Goal: Find specific page/section: Find specific page/section

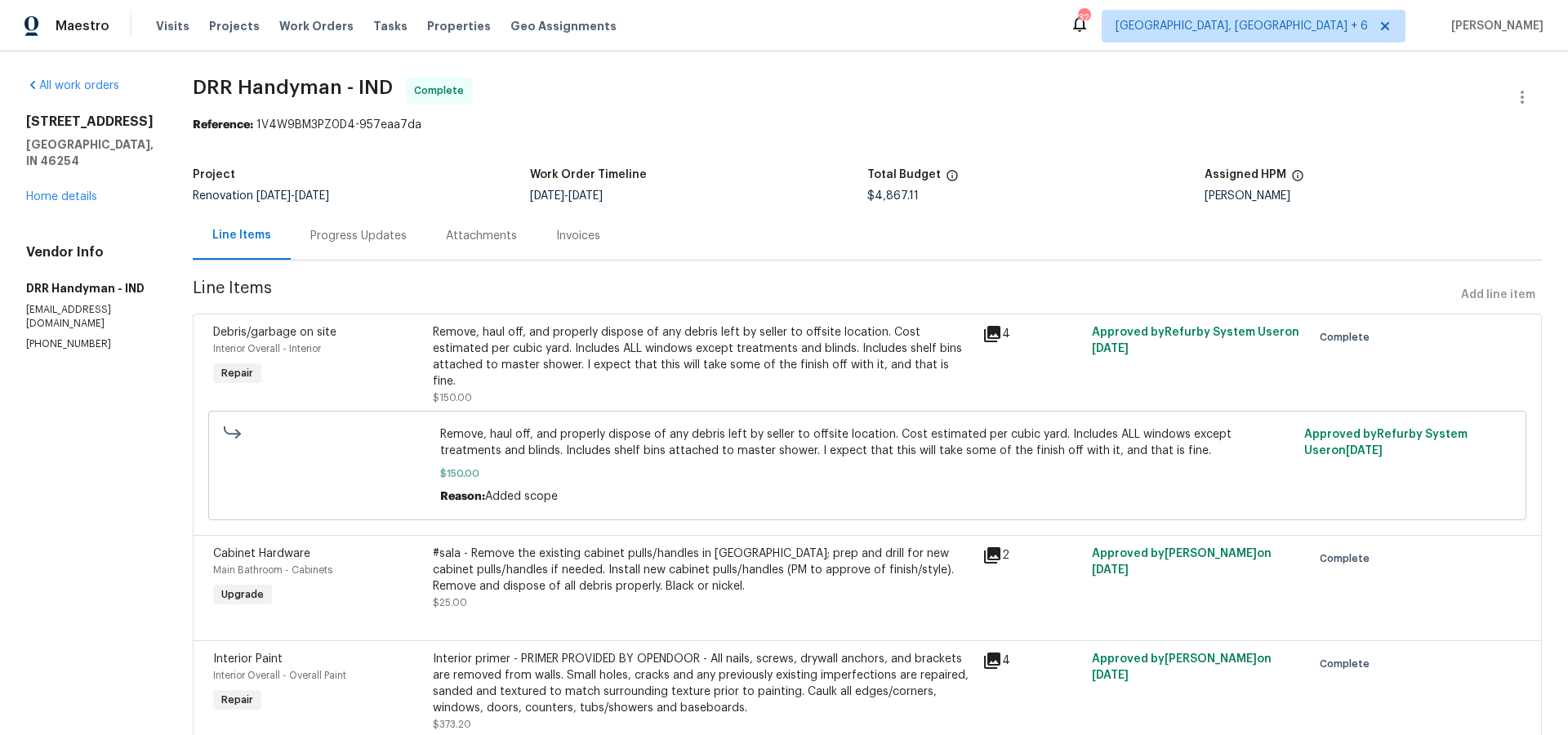
scroll to position [1622, 0]
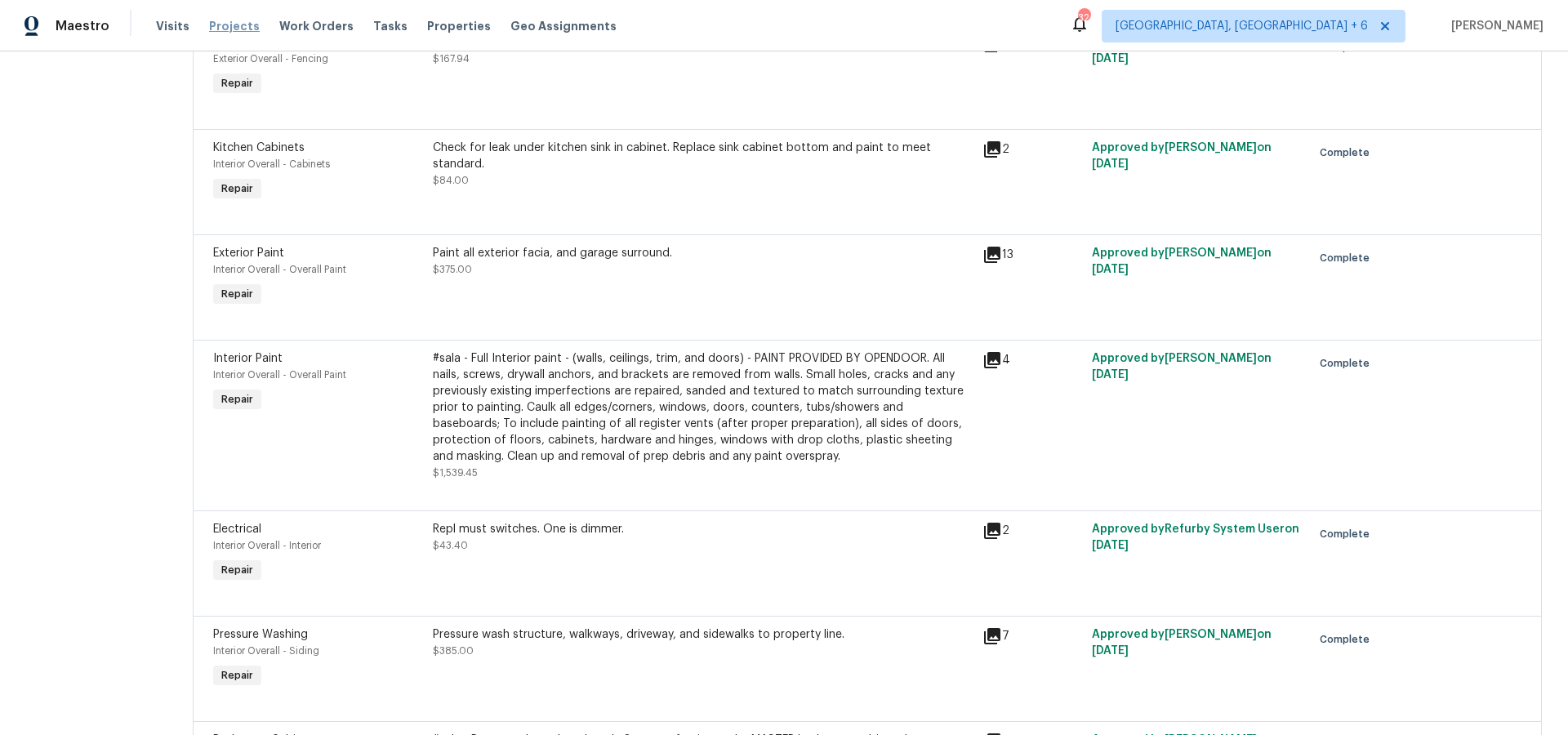
click at [229, 25] on span "Projects" at bounding box center [234, 26] width 50 height 17
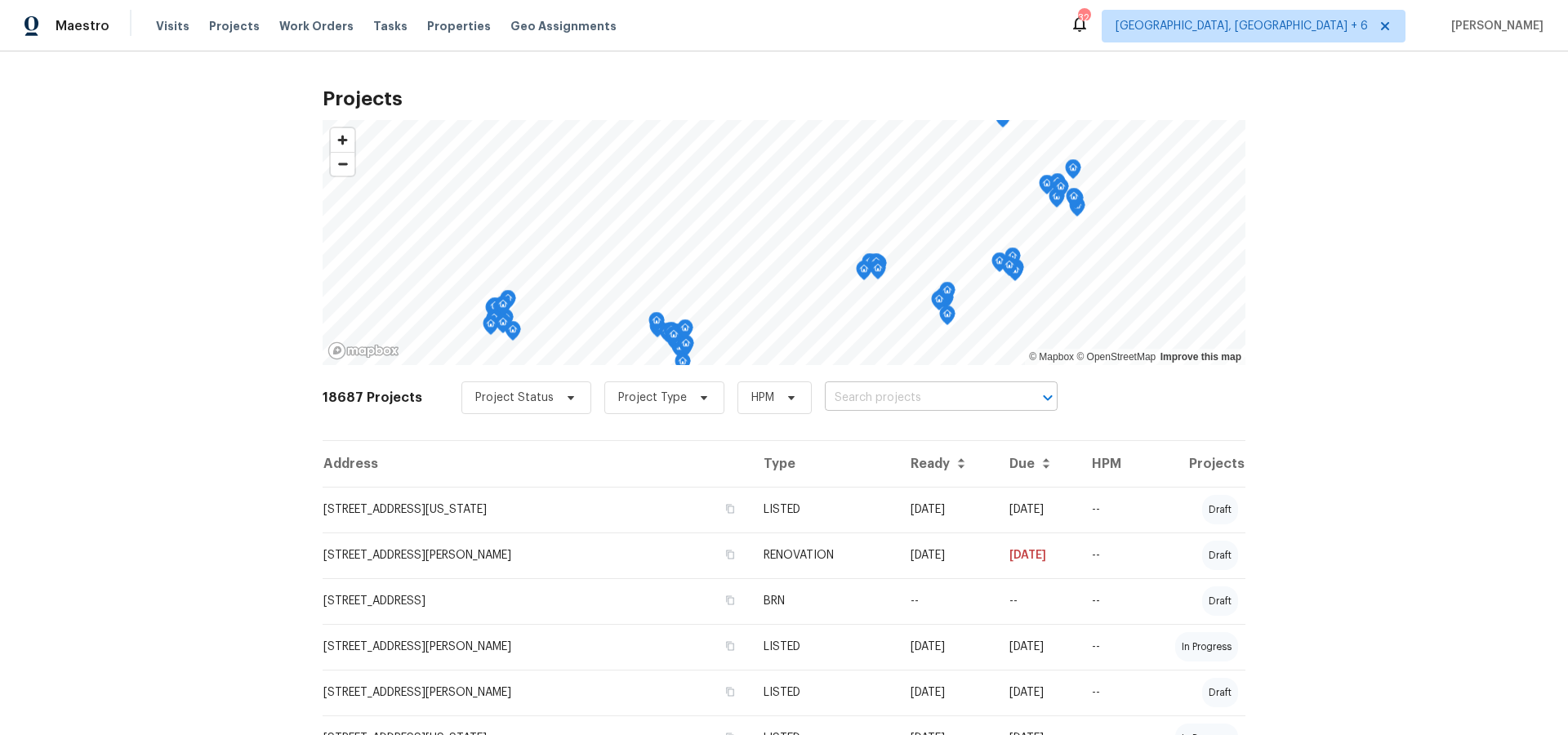
click at [872, 396] on input "text" at bounding box center [918, 398] width 187 height 26
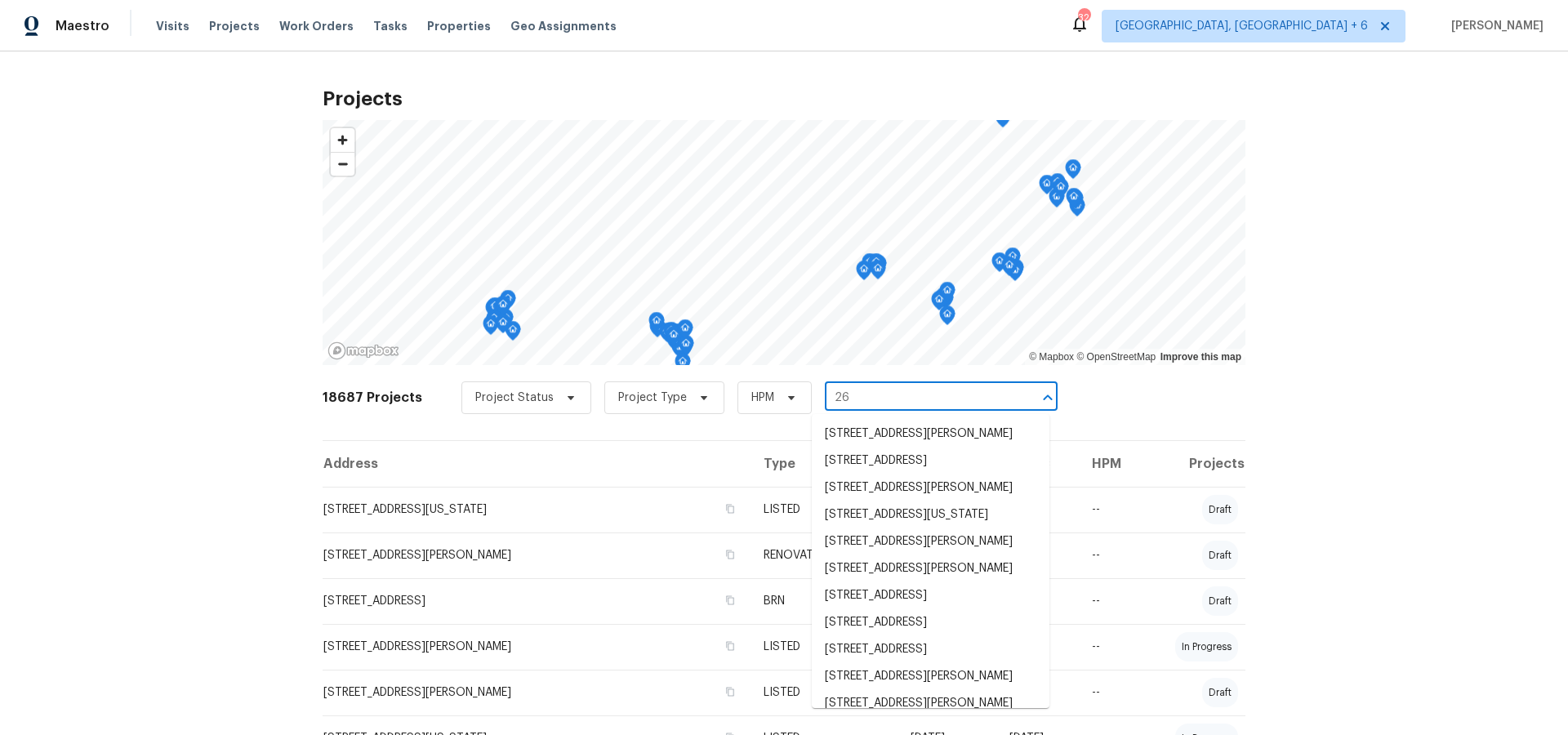
type input "26 t"
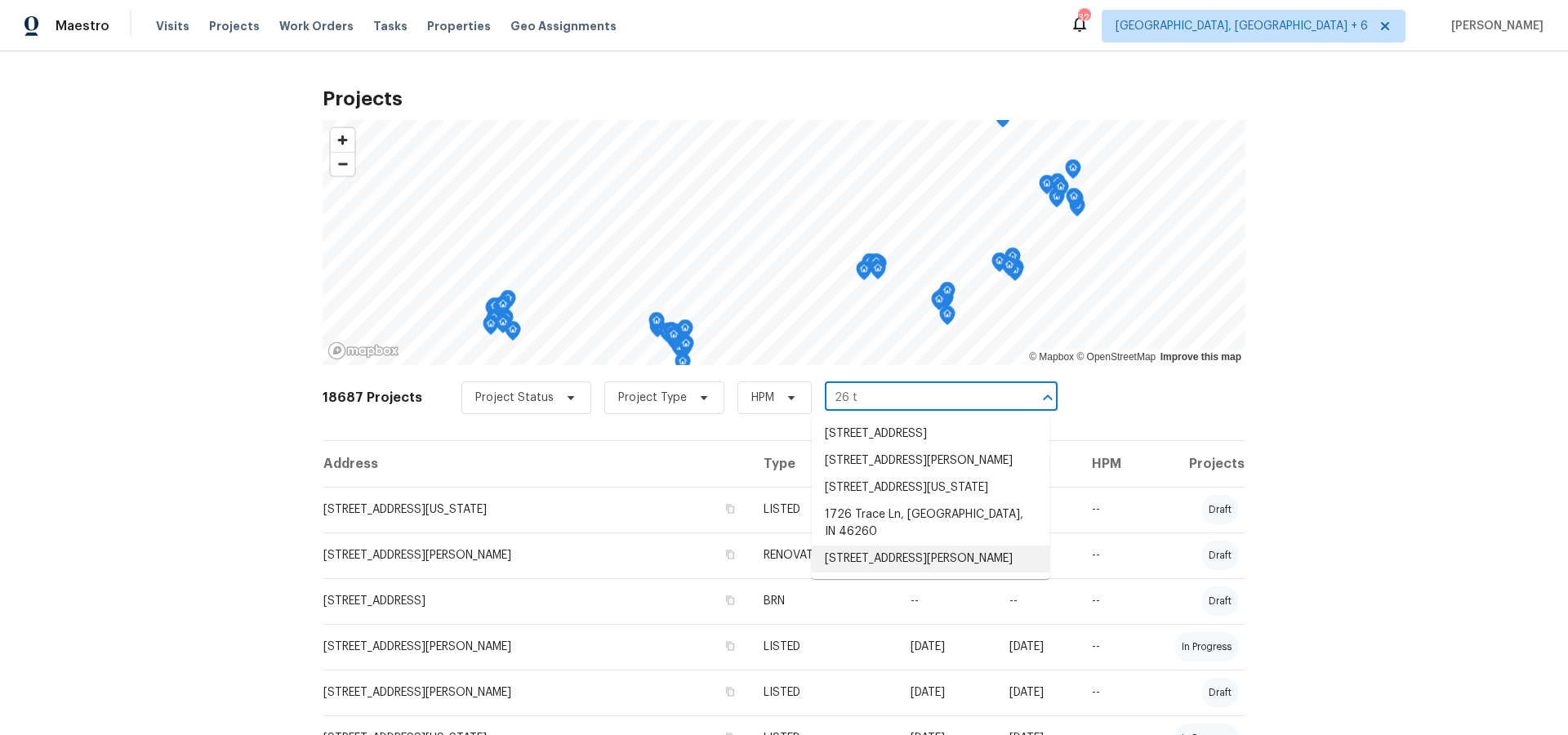
drag, startPoint x: 894, startPoint y: 575, endPoint x: 893, endPoint y: 591, distance: 16.0
click at [894, 579] on ul "[STREET_ADDRESS] [STREET_ADDRESS][PERSON_NAME] [STREET_ADDRESS][US_STATE] [STRE…" at bounding box center [930, 496] width 237 height 165
click at [893, 572] on li "[STREET_ADDRESS][PERSON_NAME]" at bounding box center [930, 559] width 237 height 27
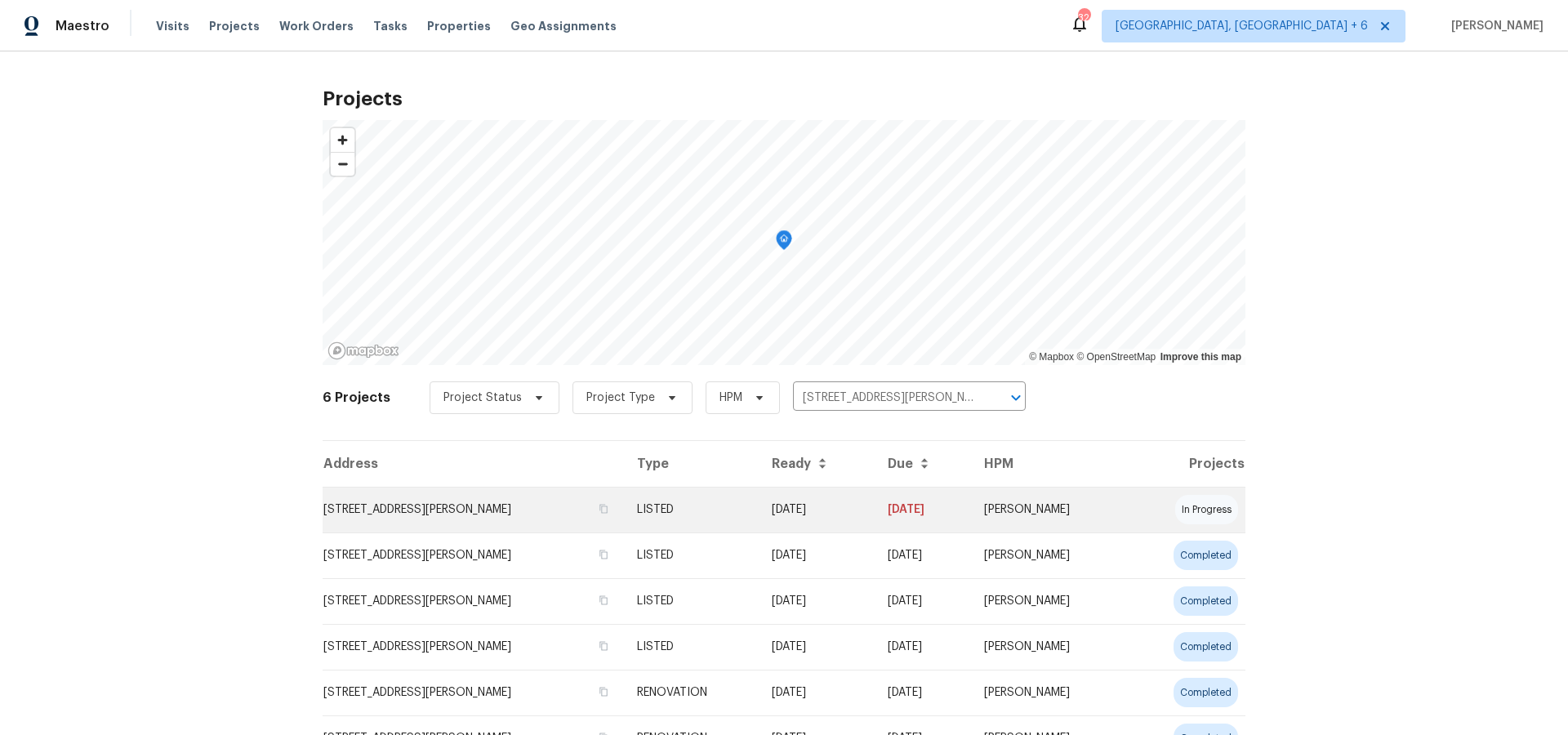
click at [439, 507] on td "[STREET_ADDRESS][PERSON_NAME]" at bounding box center [473, 509] width 301 height 45
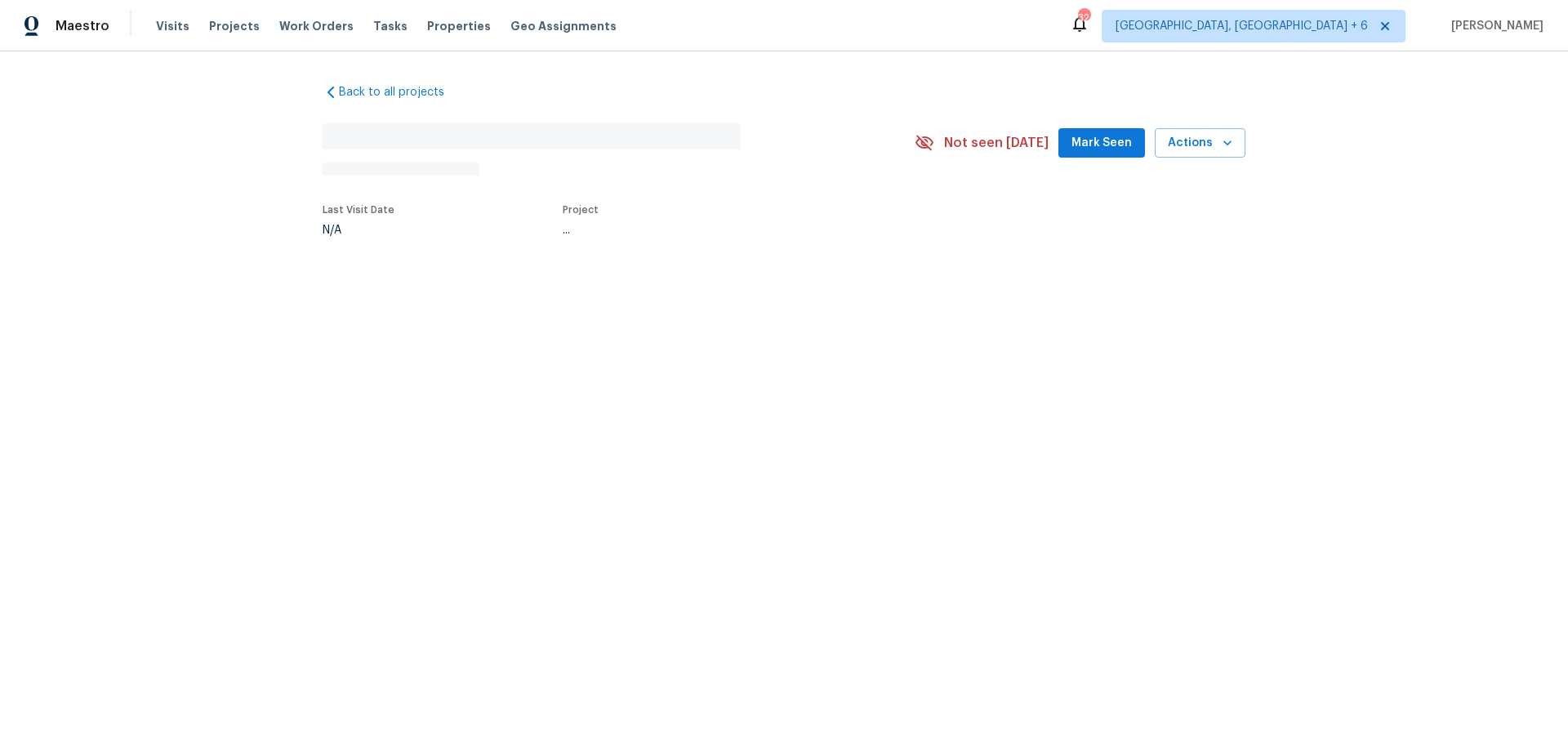
click at [439, 344] on html "Maestro Visits Projects Work Orders Tasks Properties Geo Assignments [GEOGRAPHI…" at bounding box center [784, 172] width 1568 height 344
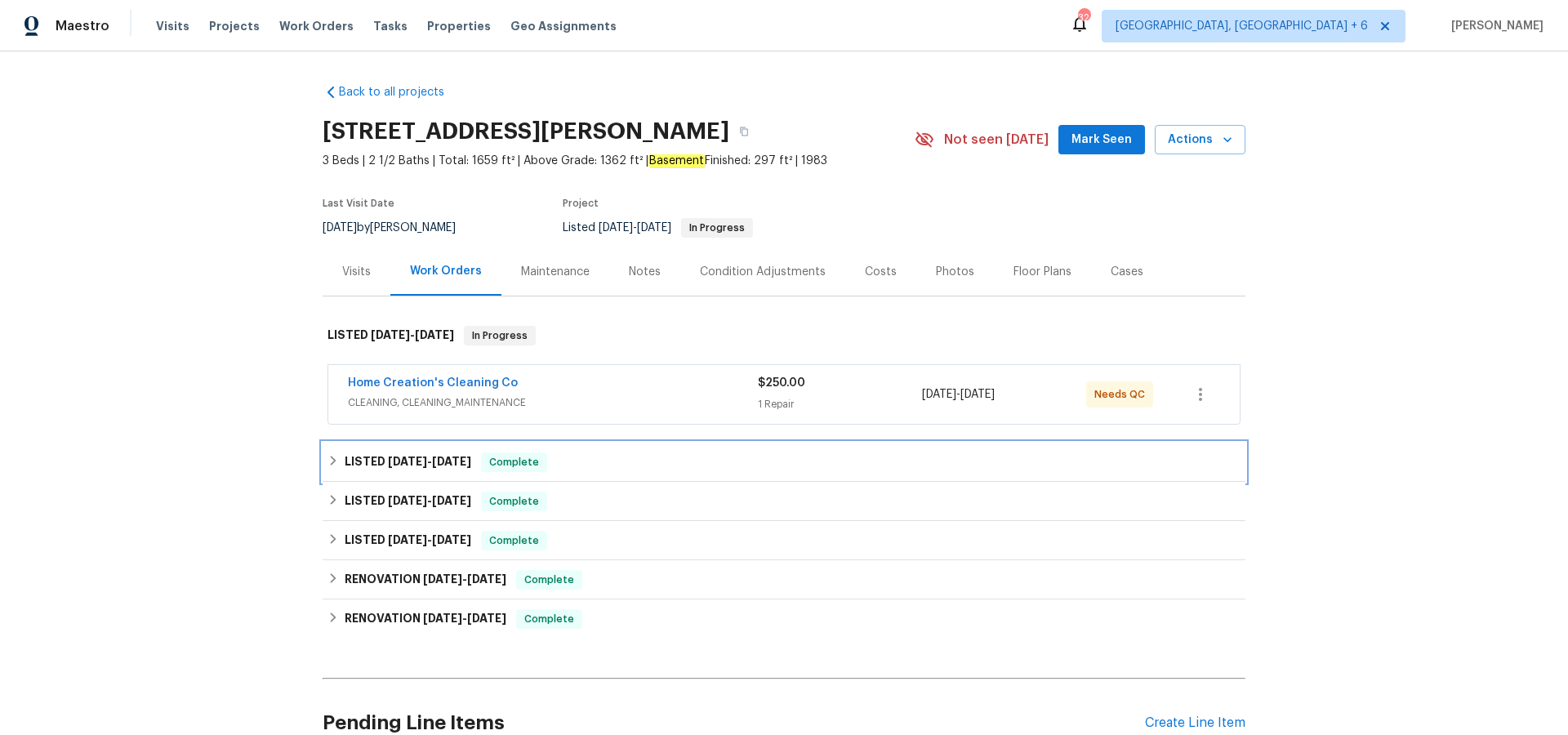
click at [453, 458] on span "[DATE]" at bounding box center [451, 461] width 39 height 12
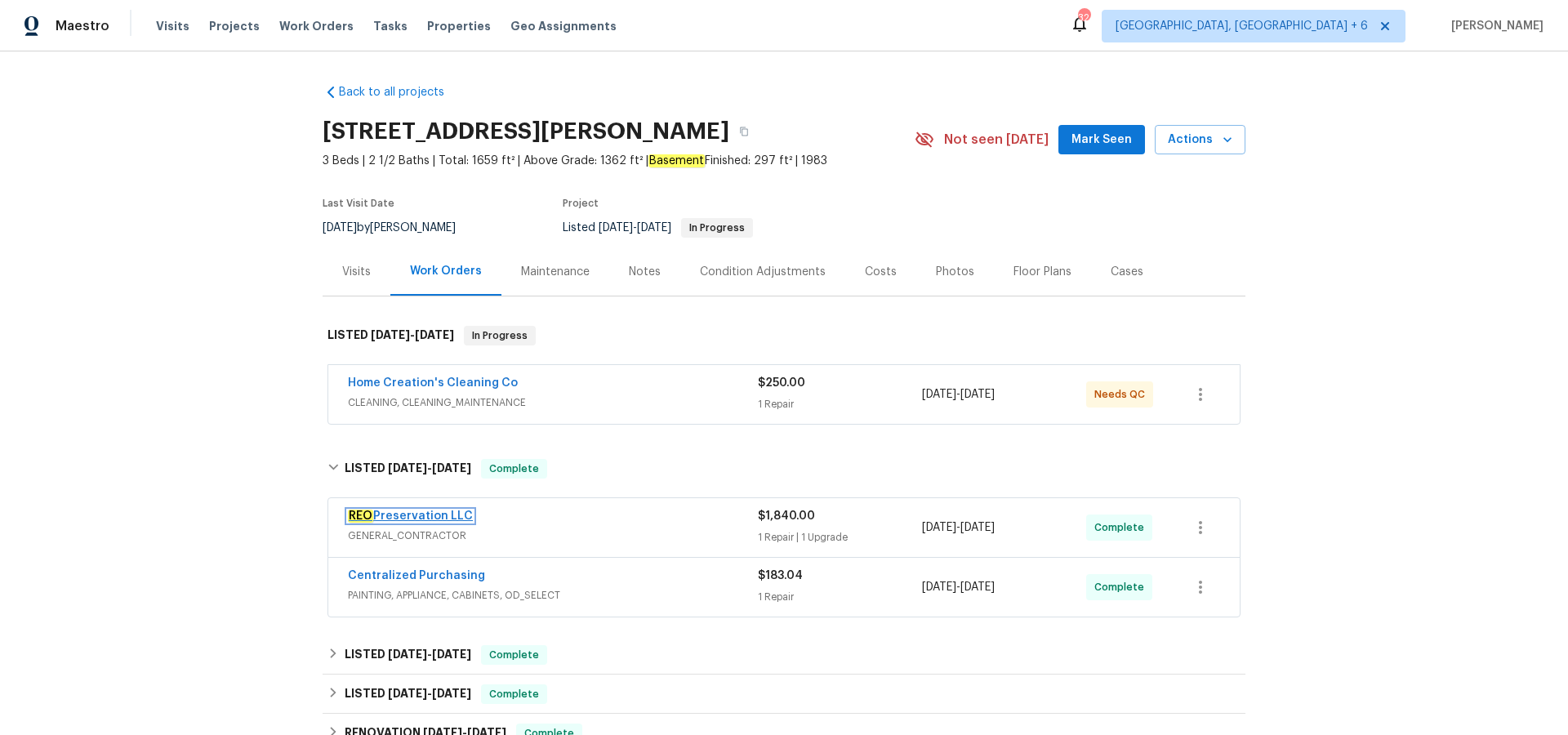
click at [425, 517] on link "REO Preservation LLC" at bounding box center [410, 516] width 125 height 12
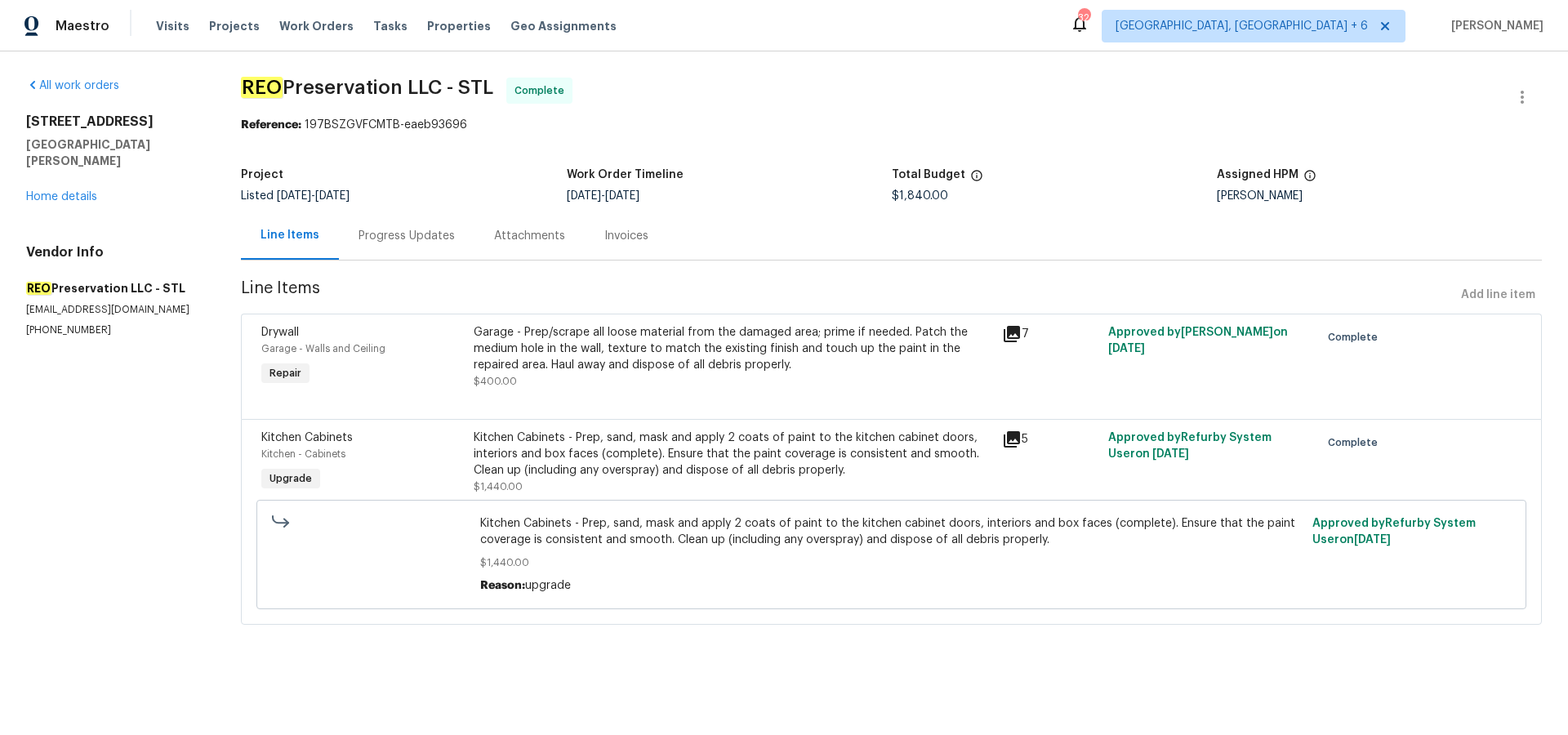
click at [1010, 437] on icon at bounding box center [1012, 439] width 17 height 17
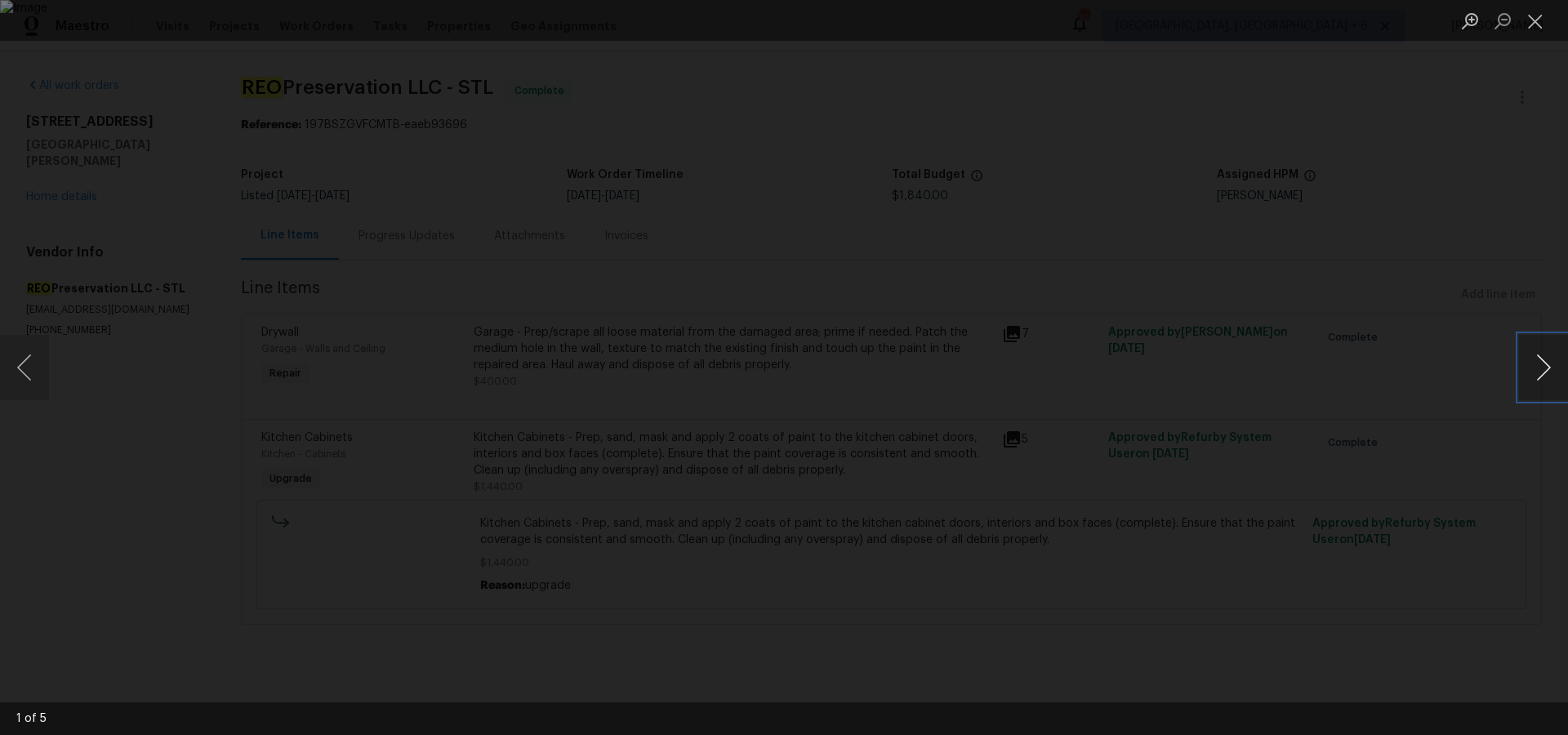
click at [1546, 365] on button "Next image" at bounding box center [1543, 367] width 49 height 65
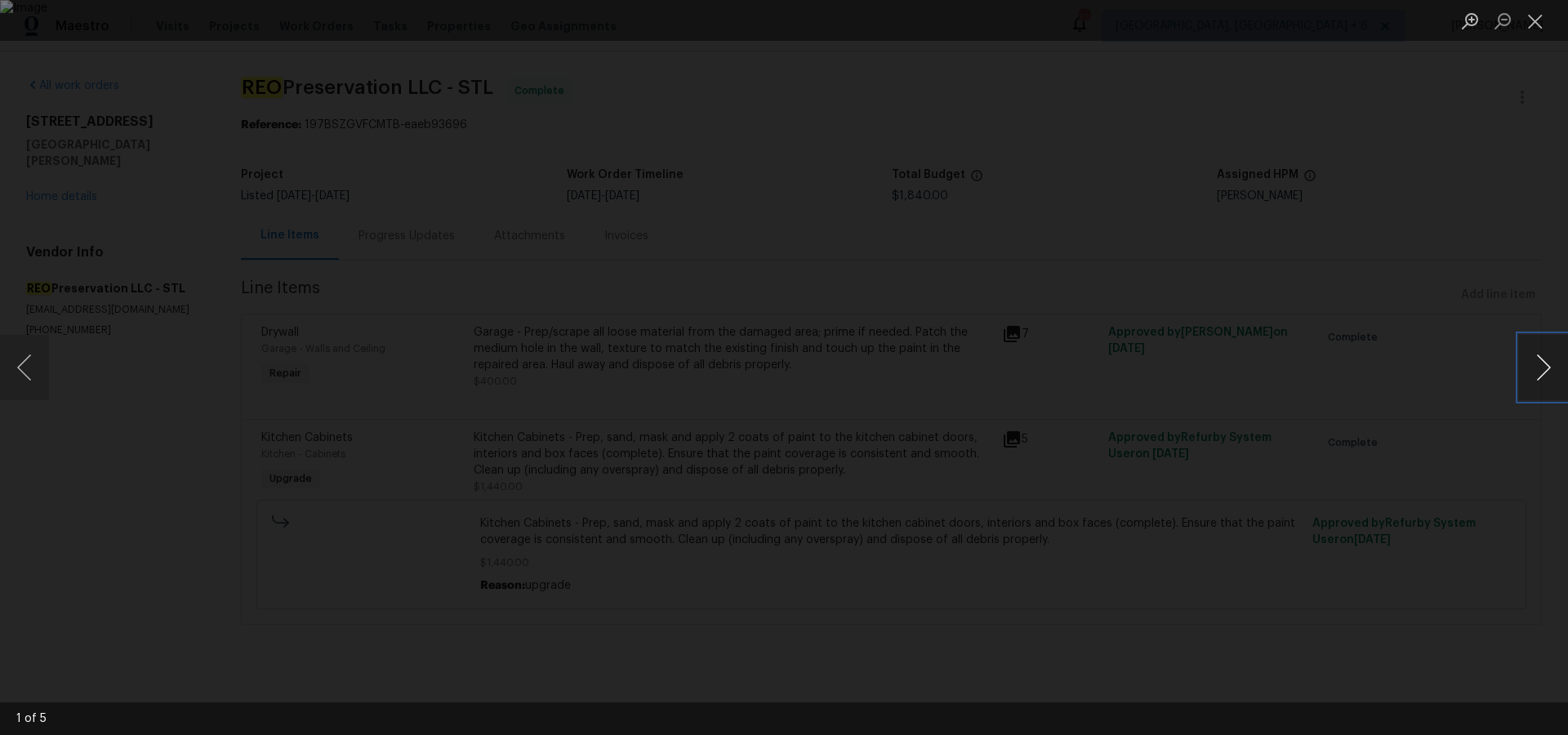
click at [1546, 365] on button "Next image" at bounding box center [1543, 367] width 49 height 65
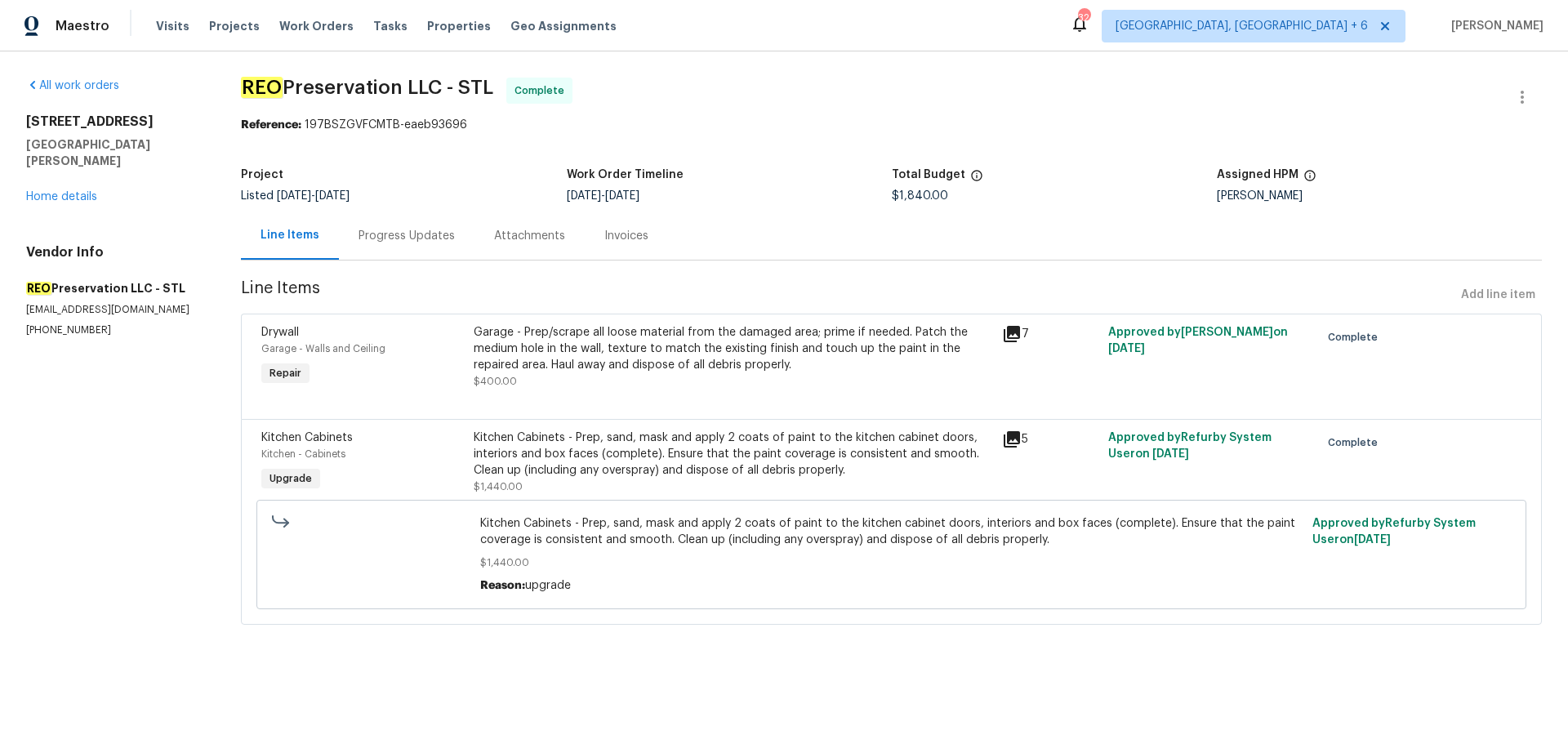
click at [1020, 441] on icon at bounding box center [1012, 439] width 20 height 20
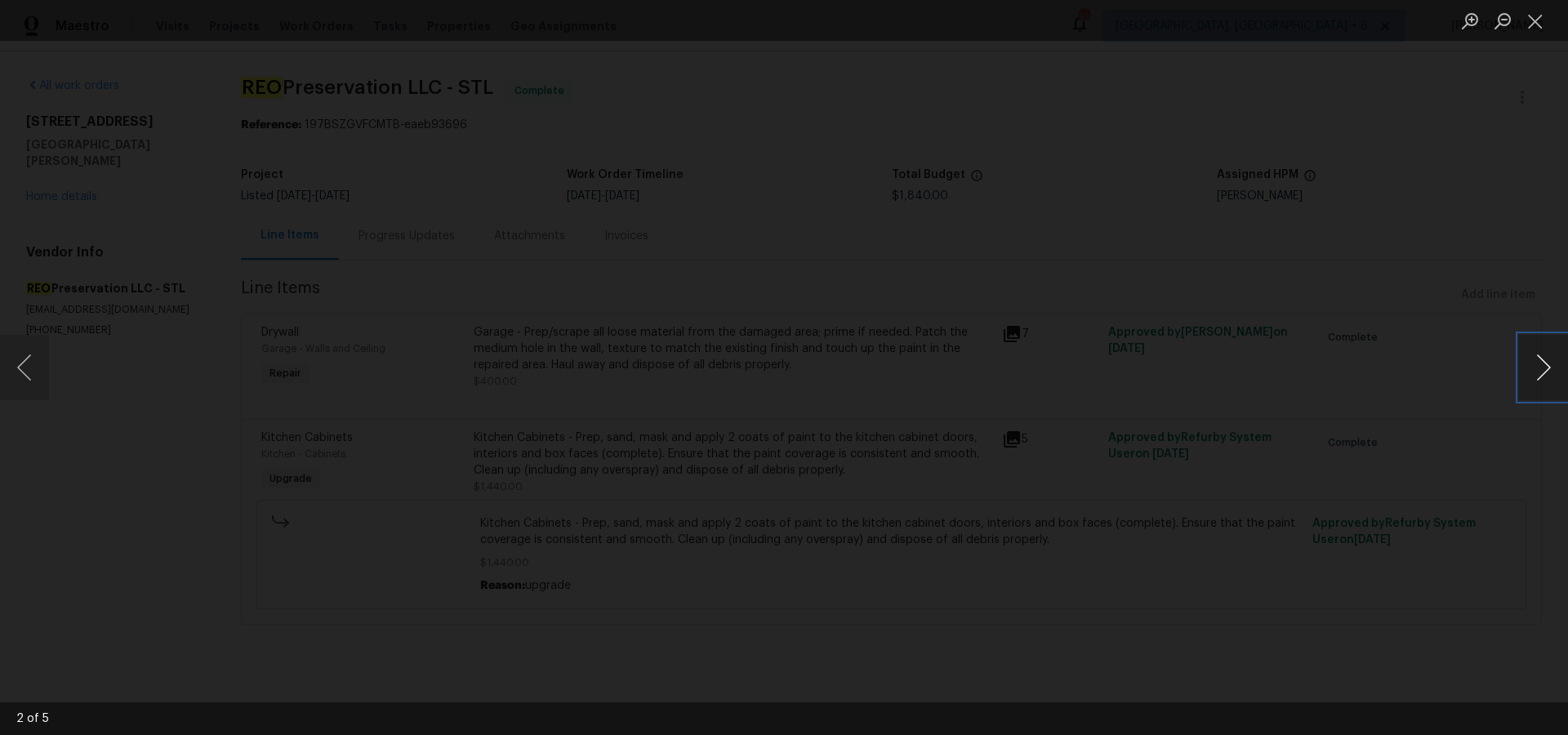
click at [1520, 365] on button "Next image" at bounding box center [1543, 367] width 49 height 65
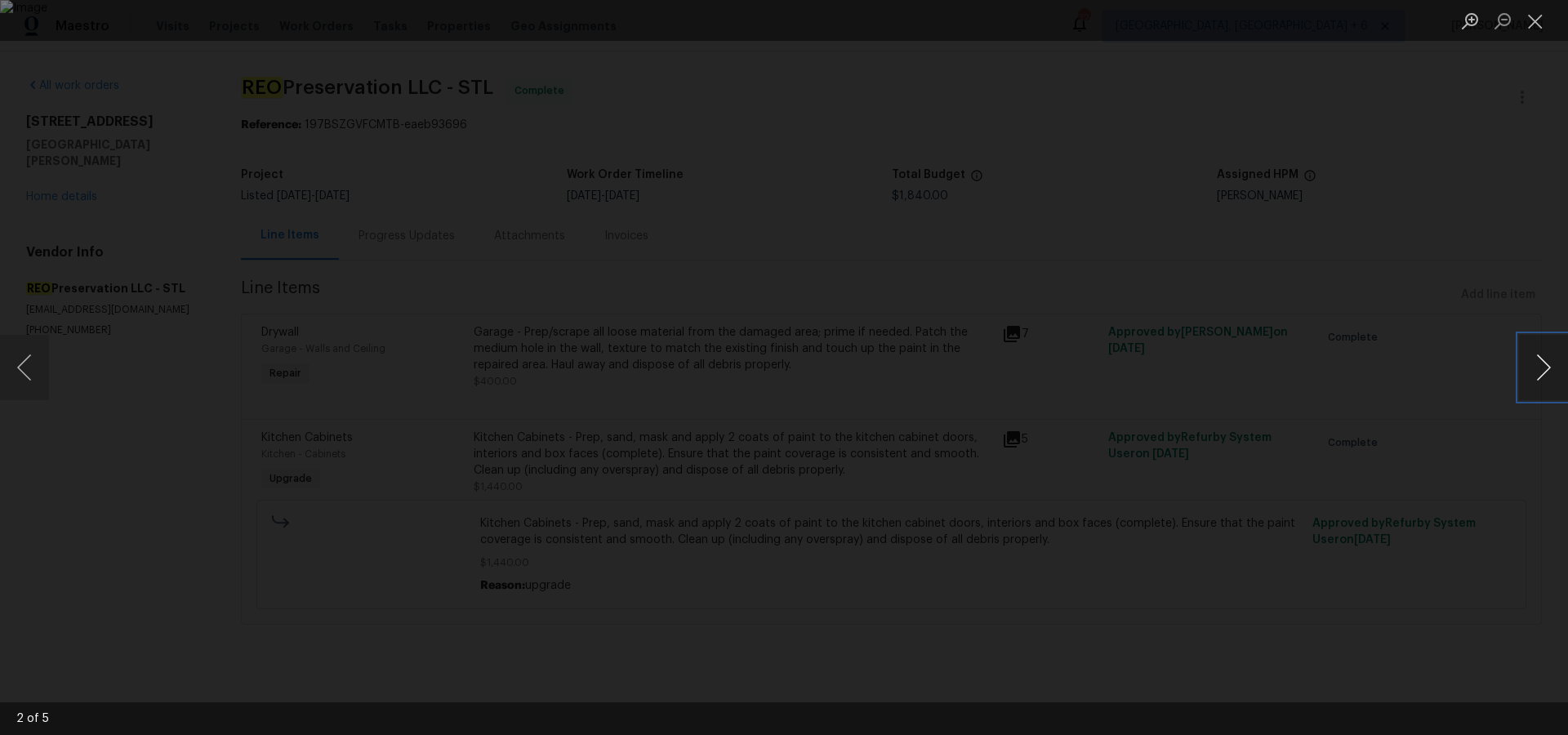
click at [1520, 365] on button "Next image" at bounding box center [1543, 367] width 49 height 65
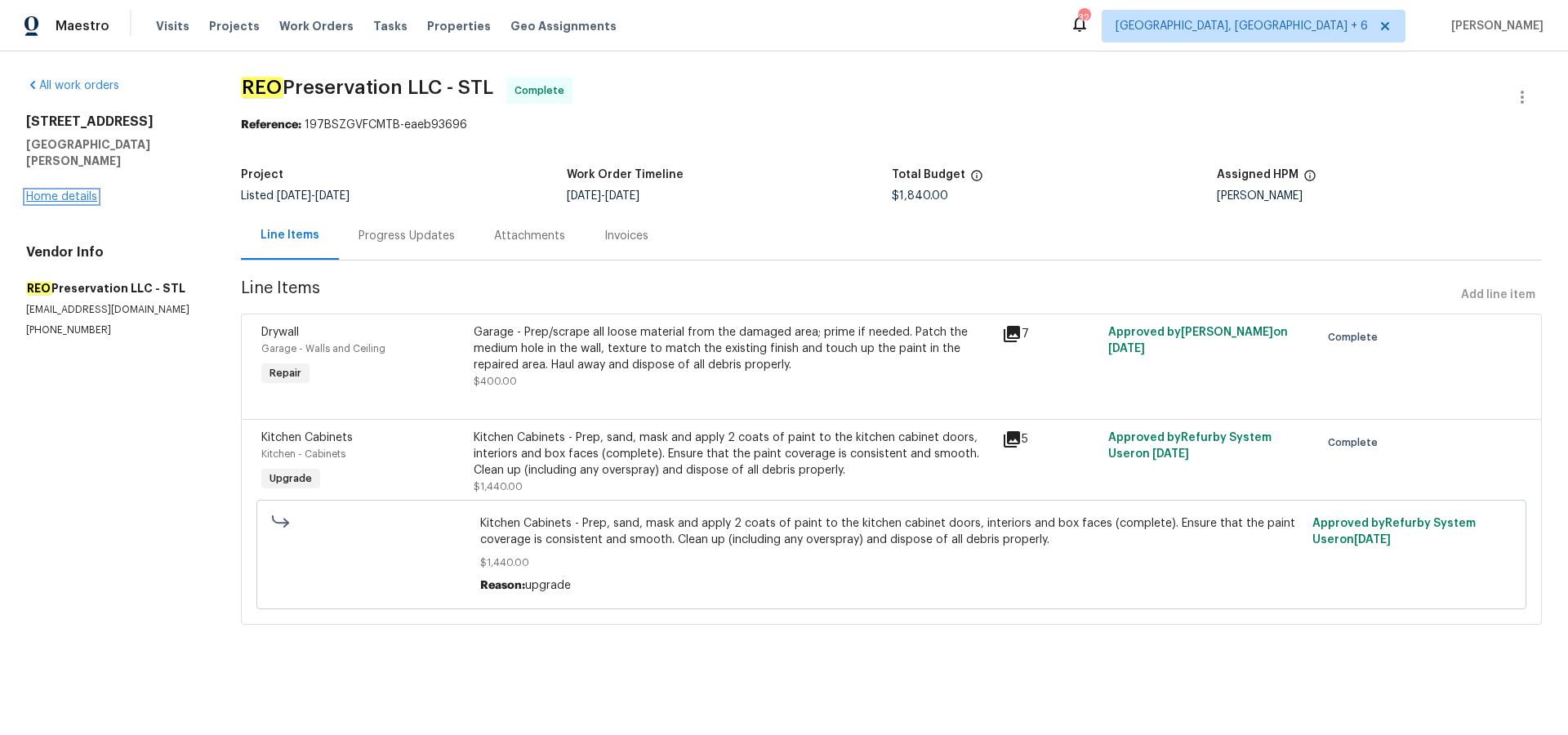
click at [75, 191] on link "Home details" at bounding box center [62, 197] width 71 height 12
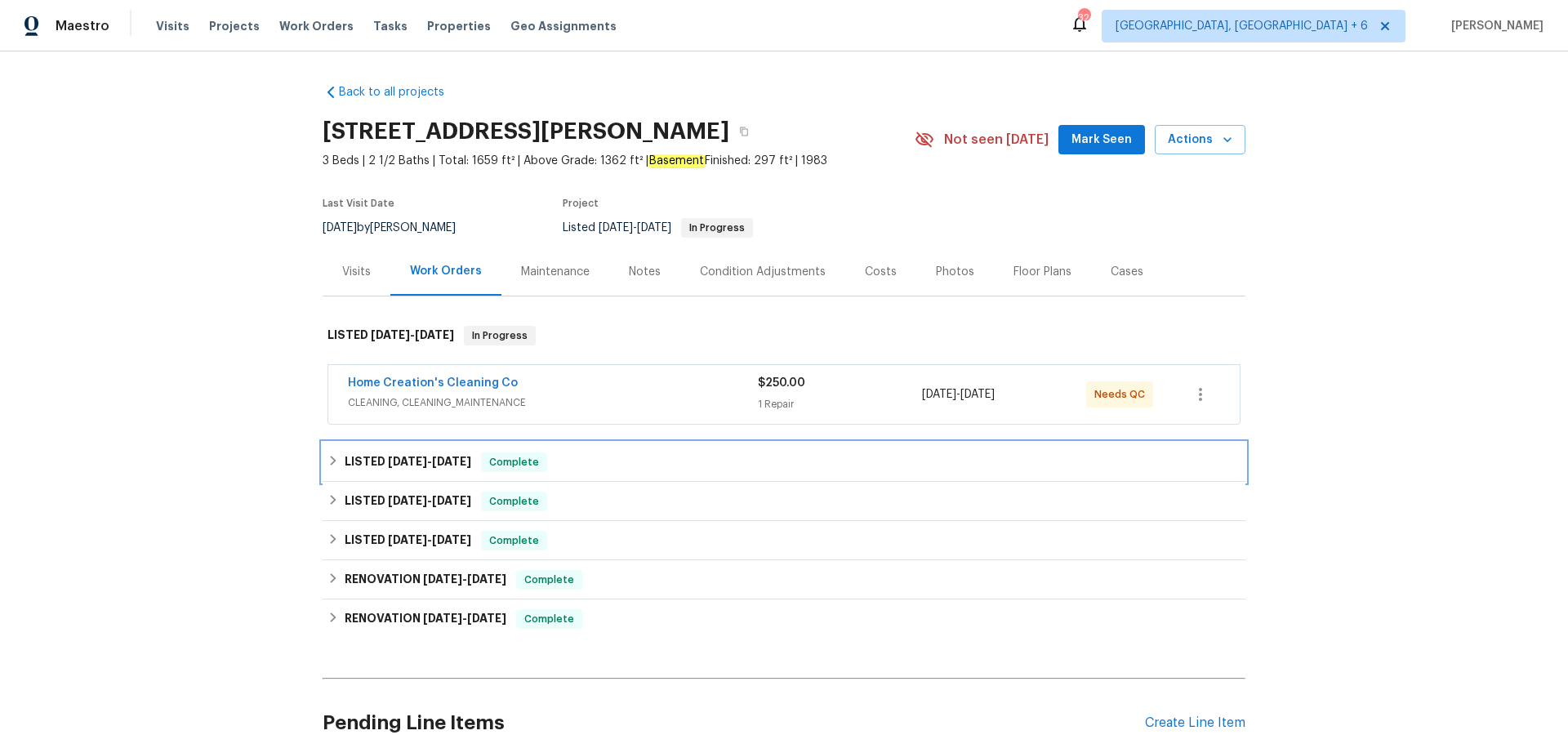
click at [427, 466] on span "[DATE] - [DATE]" at bounding box center [429, 461] width 84 height 12
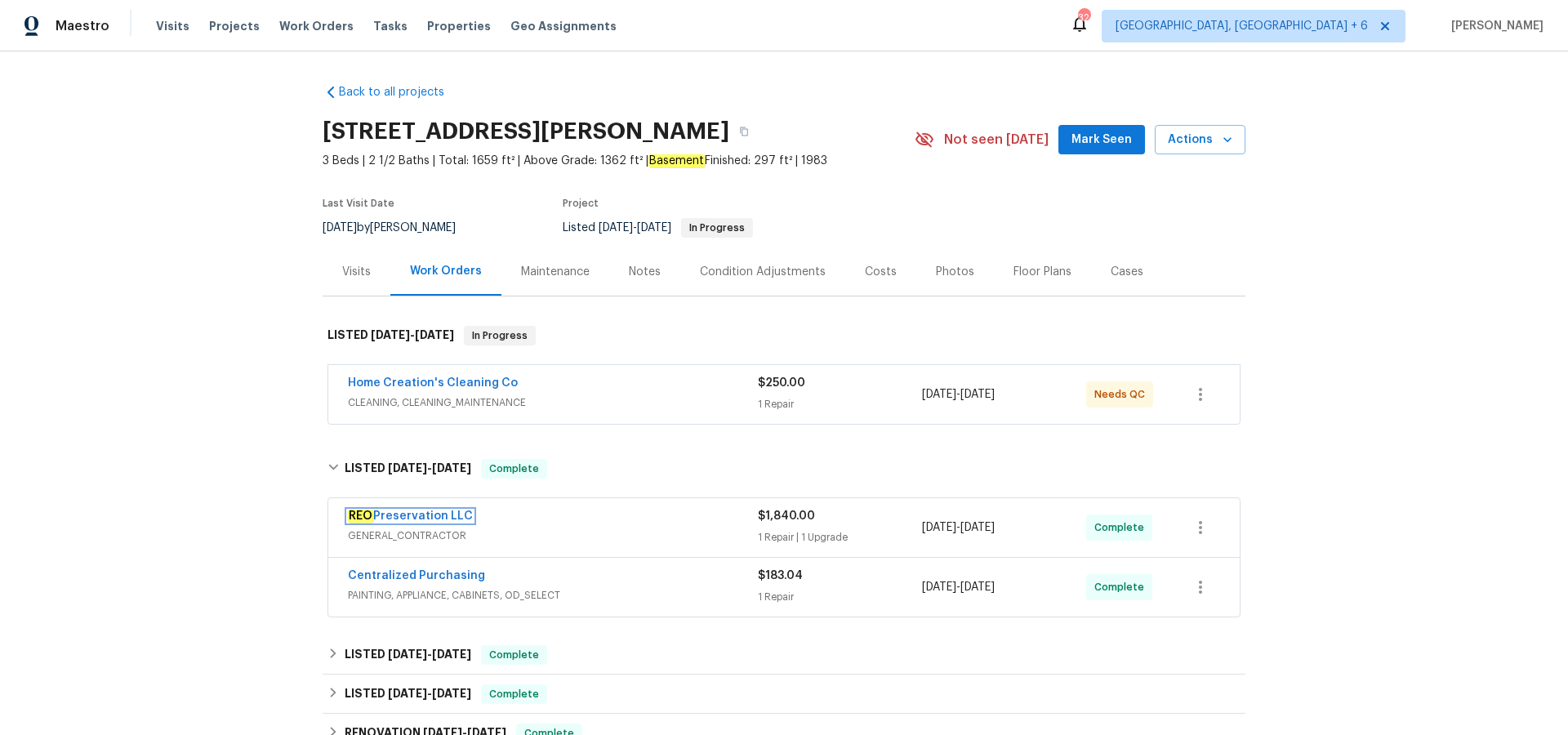
click at [437, 513] on link "REO Preservation LLC" at bounding box center [410, 516] width 125 height 12
